Goal: Information Seeking & Learning: Learn about a topic

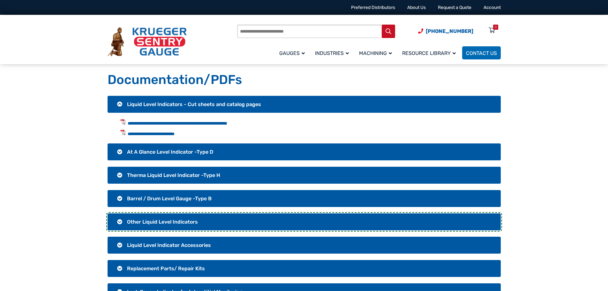
click at [190, 220] on span "Other Liquid Level Indicators" at bounding box center [162, 222] width 71 height 6
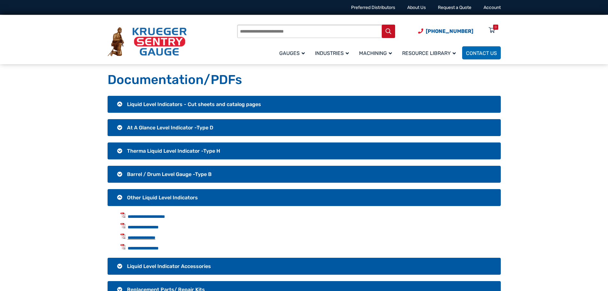
click at [154, 238] on link "**********" at bounding box center [142, 237] width 28 height 4
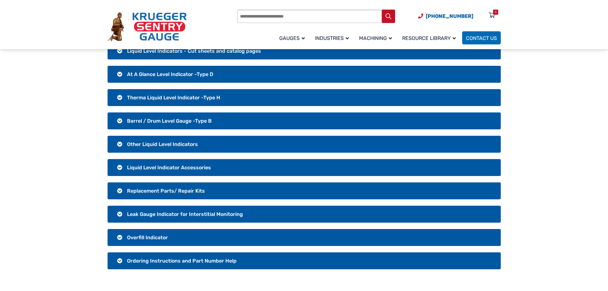
scroll to position [64, 0]
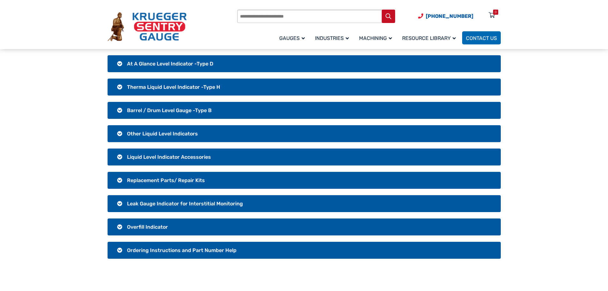
click at [225, 202] on span "Leak Gauge Indicator for Interstitial Monitoring" at bounding box center [185, 204] width 116 height 6
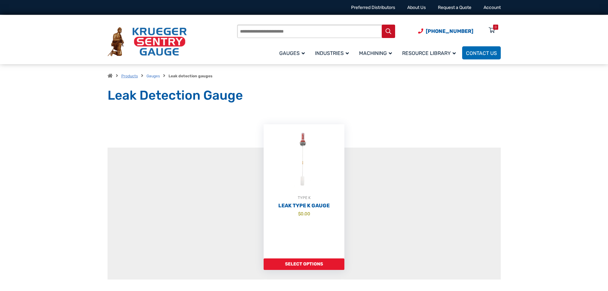
drag, startPoint x: 129, startPoint y: 75, endPoint x: 135, endPoint y: 74, distance: 6.5
click at [129, 75] on link "Products" at bounding box center [129, 76] width 17 height 4
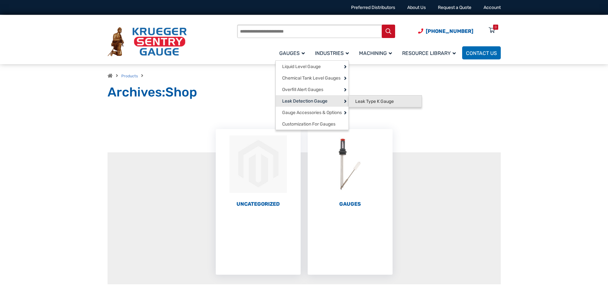
click at [363, 100] on span "Leak Type K Gauge" at bounding box center [374, 102] width 39 height 6
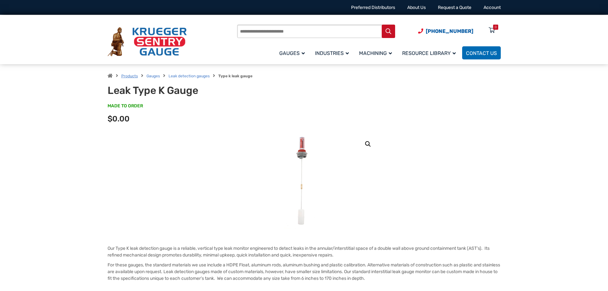
click at [131, 76] on link "Products" at bounding box center [129, 76] width 17 height 4
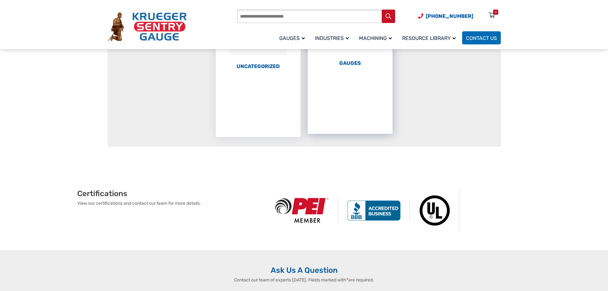
scroll to position [32, 0]
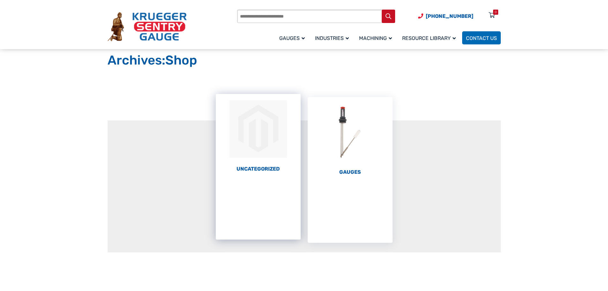
click at [266, 158] on img "Visit product category Uncategorized" at bounding box center [258, 129] width 85 height 70
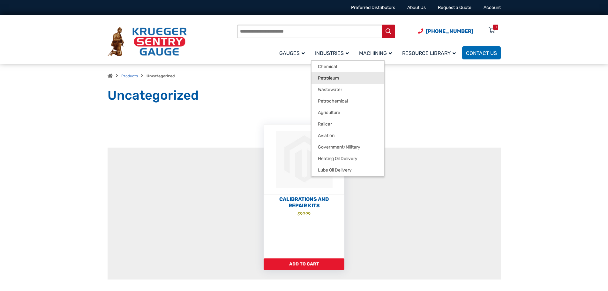
click at [340, 79] on link "Petroleum" at bounding box center [348, 77] width 73 height 11
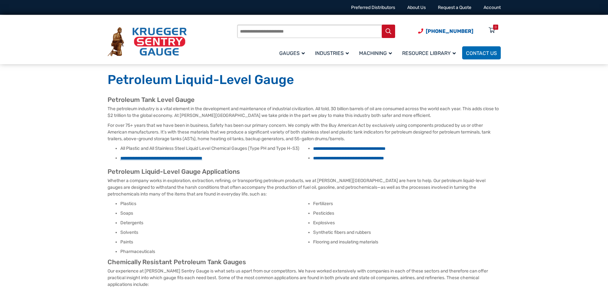
click at [202, 158] on link "**********" at bounding box center [161, 158] width 82 height 4
